Goal: Task Accomplishment & Management: Complete application form

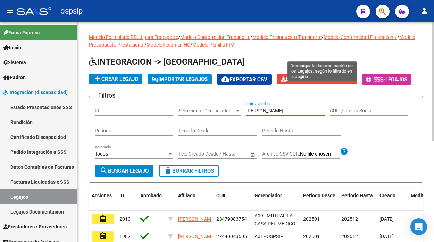
scroll to position [9, 0]
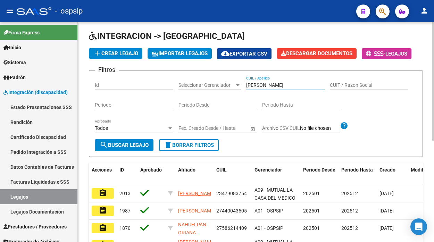
drag, startPoint x: 266, startPoint y: 85, endPoint x: 222, endPoint y: 92, distance: 43.5
click at [222, 92] on div "Filtros Id Seleccionar Gerenciador Seleccionar Gerenciador [PERSON_NAME] CUIL /…" at bounding box center [256, 107] width 322 height 63
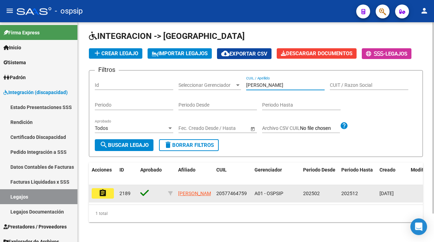
type input "[PERSON_NAME]"
click at [96, 192] on button "assignment" at bounding box center [103, 193] width 22 height 10
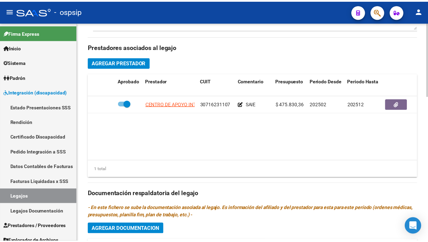
scroll to position [308, 0]
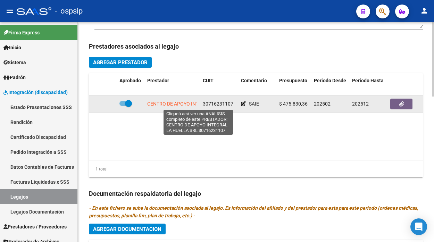
click at [176, 103] on span "CENTRO DE APOYO INTEGRAL LA HUELLA SRL" at bounding box center [198, 104] width 102 height 6
type textarea "30716231107"
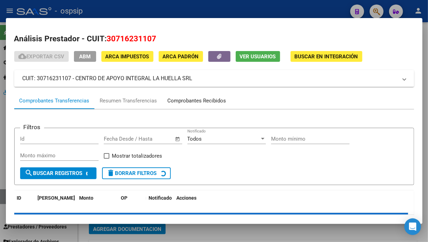
click at [199, 103] on div "Comprobantes Recibidos" at bounding box center [197, 101] width 59 height 8
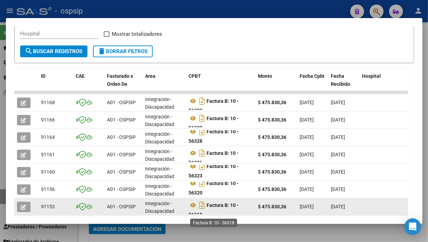
scroll to position [4, 0]
click at [30, 205] on button "button" at bounding box center [24, 207] width 14 height 10
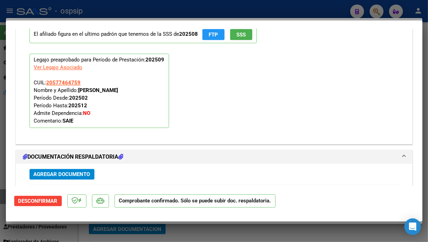
scroll to position [733, 0]
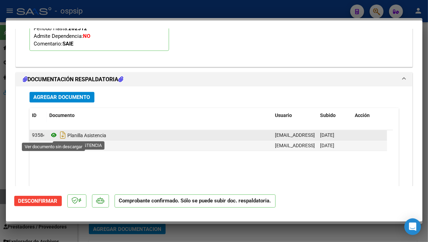
click at [56, 138] on icon at bounding box center [54, 135] width 9 height 8
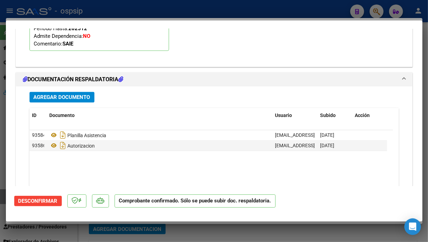
type input "$ 0,00"
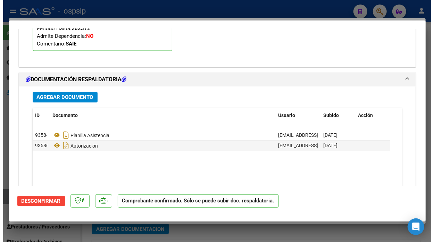
scroll to position [0, 0]
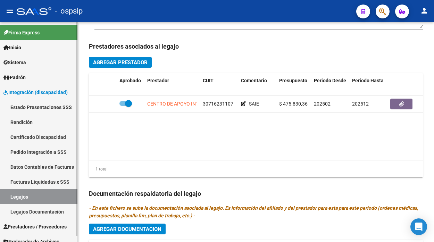
click at [23, 195] on link "Legajos" at bounding box center [38, 196] width 77 height 15
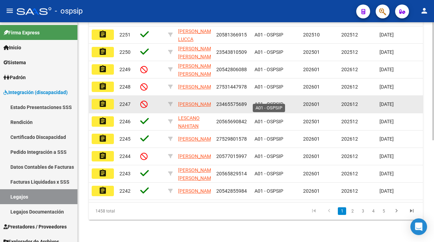
click at [269, 96] on datatable-body-cell "A01 - OSPSIP" at bounding box center [276, 104] width 49 height 17
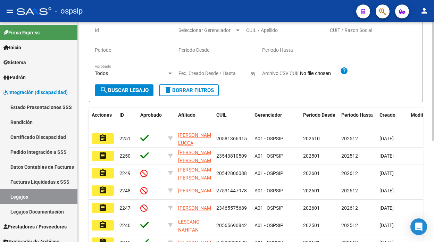
scroll to position [35, 0]
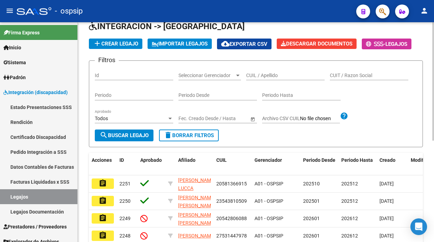
click at [262, 76] on input "CUIL / Apellido" at bounding box center [285, 76] width 78 height 6
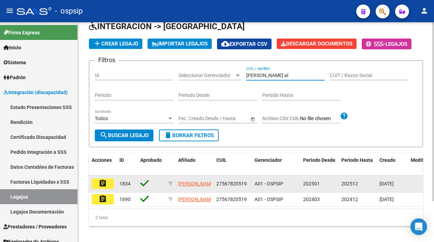
type input "[PERSON_NAME] al"
click at [108, 185] on button "assignment" at bounding box center [103, 183] width 22 height 10
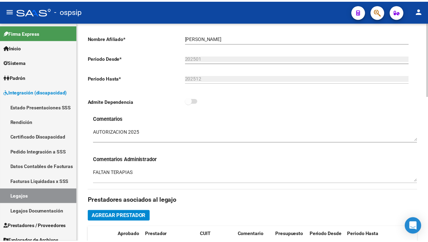
scroll to position [231, 0]
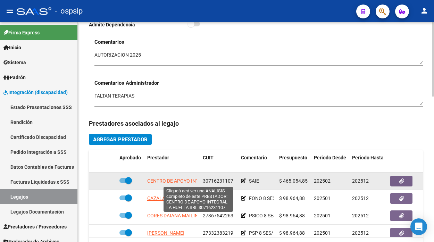
click at [175, 182] on span "CENTRO DE APOYO INTEGRAL LA HUELLA SRL" at bounding box center [198, 181] width 102 height 6
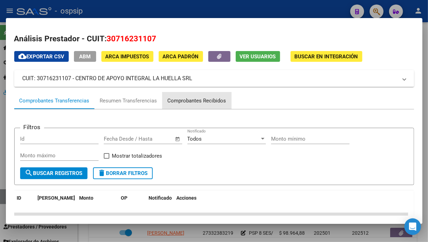
click at [202, 97] on div "Comprobantes Recibidos" at bounding box center [197, 101] width 59 height 8
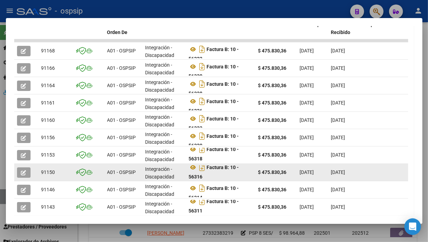
scroll to position [4, 0]
click at [24, 170] on icon "button" at bounding box center [23, 172] width 5 height 5
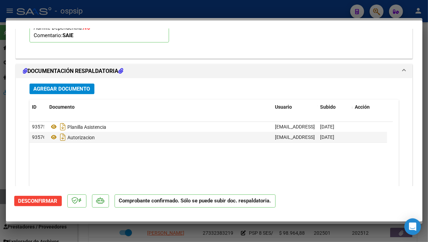
scroll to position [694, 0]
